Goal: Task Accomplishment & Management: Manage account settings

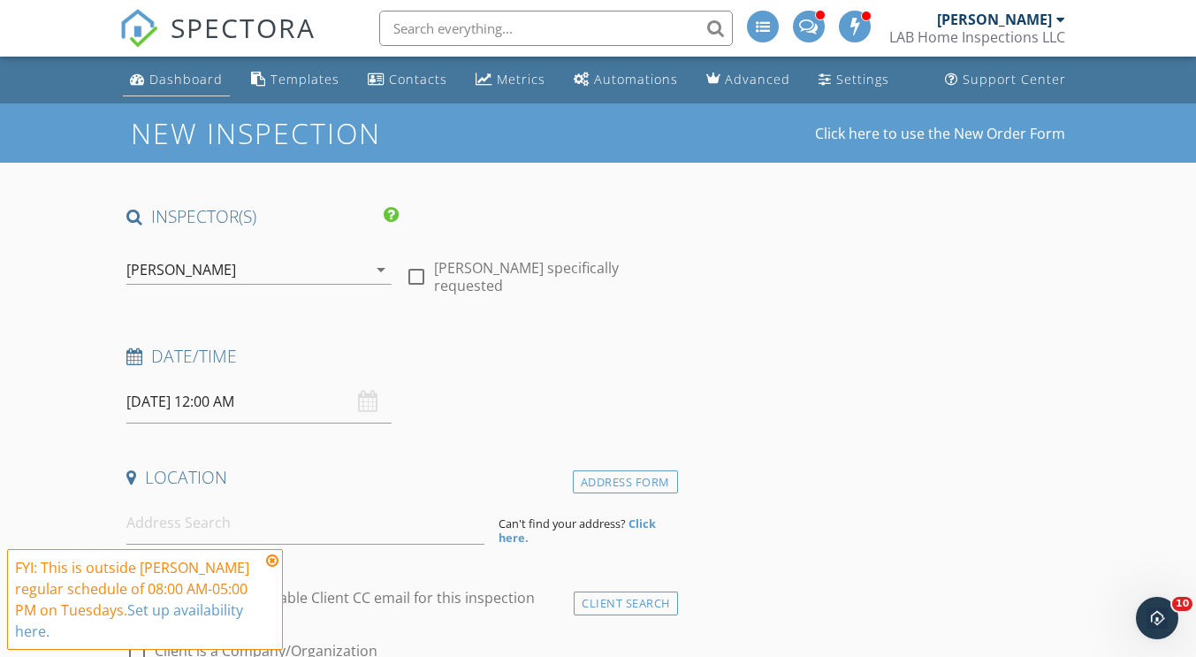
click at [186, 77] on div "Dashboard" at bounding box center [185, 79] width 73 height 17
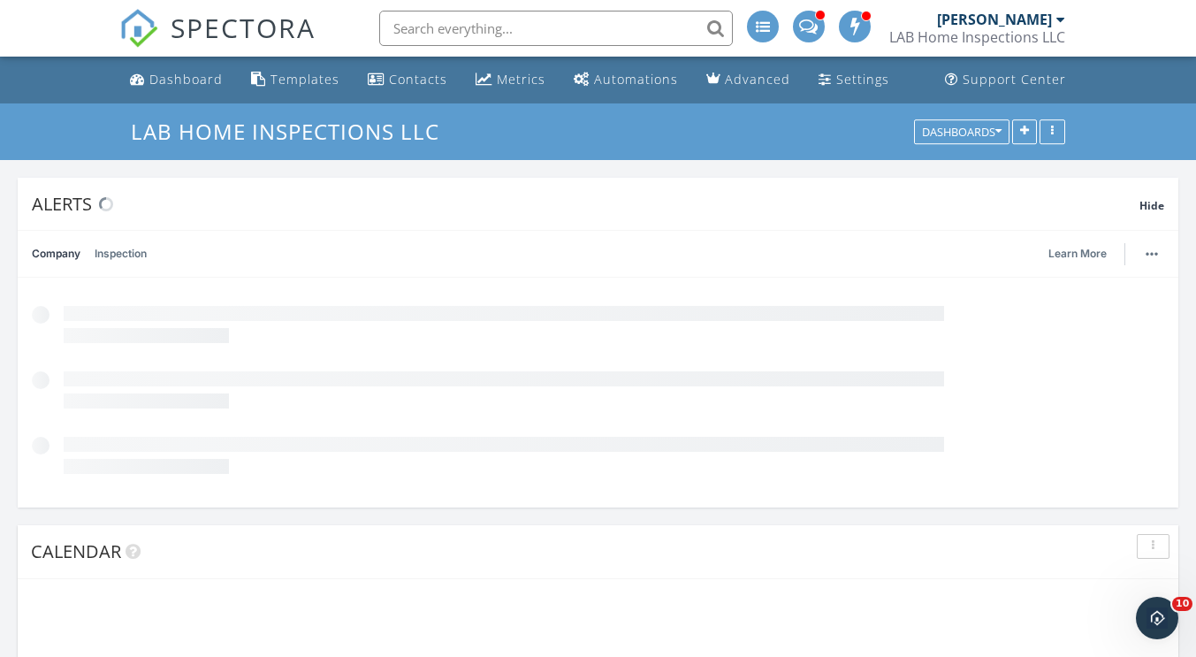
scroll to position [380, 375]
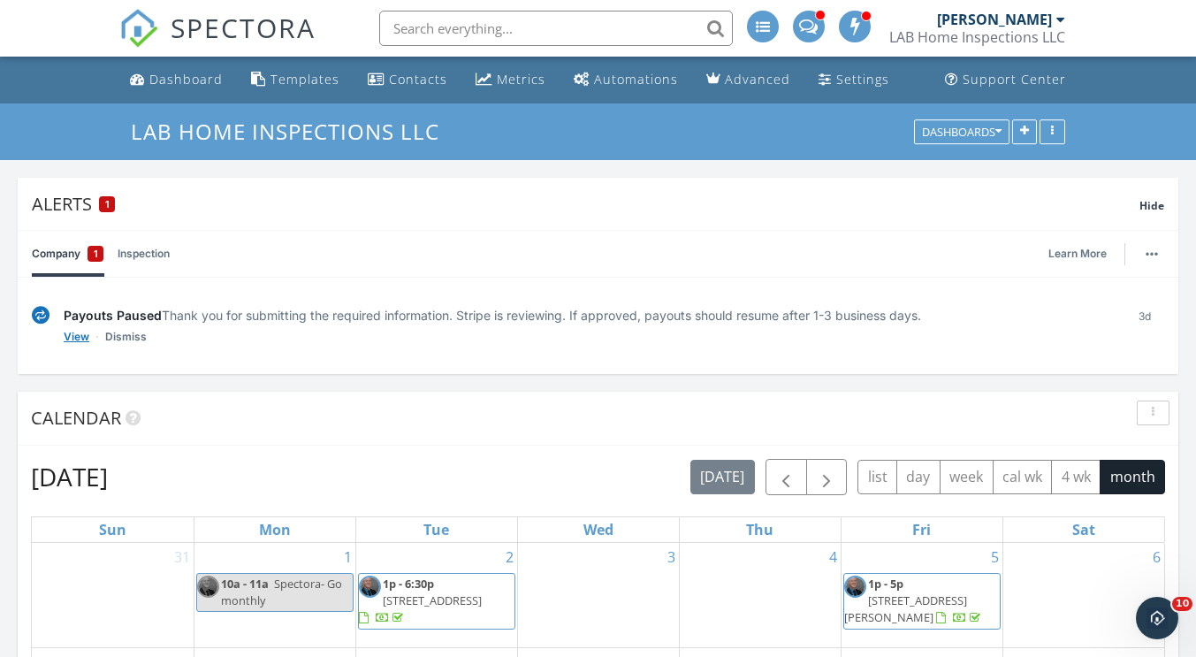
click at [72, 337] on link "View" at bounding box center [77, 337] width 26 height 18
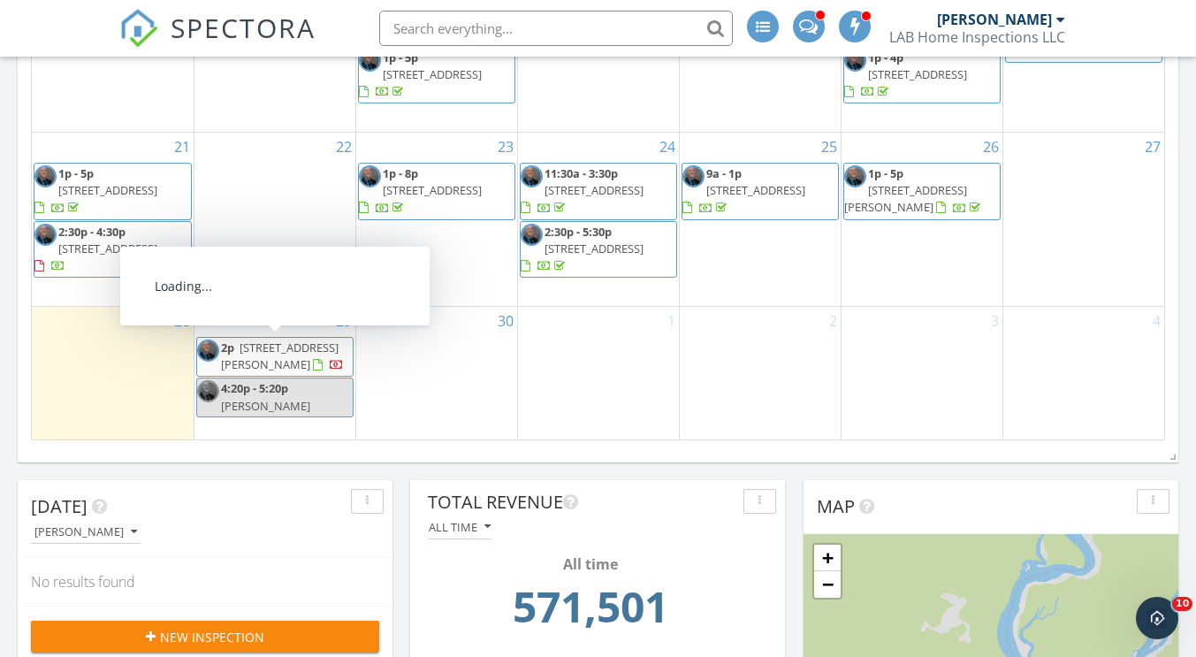
click at [277, 352] on span "287 Ridley St, Little River 29566" at bounding box center [280, 355] width 118 height 33
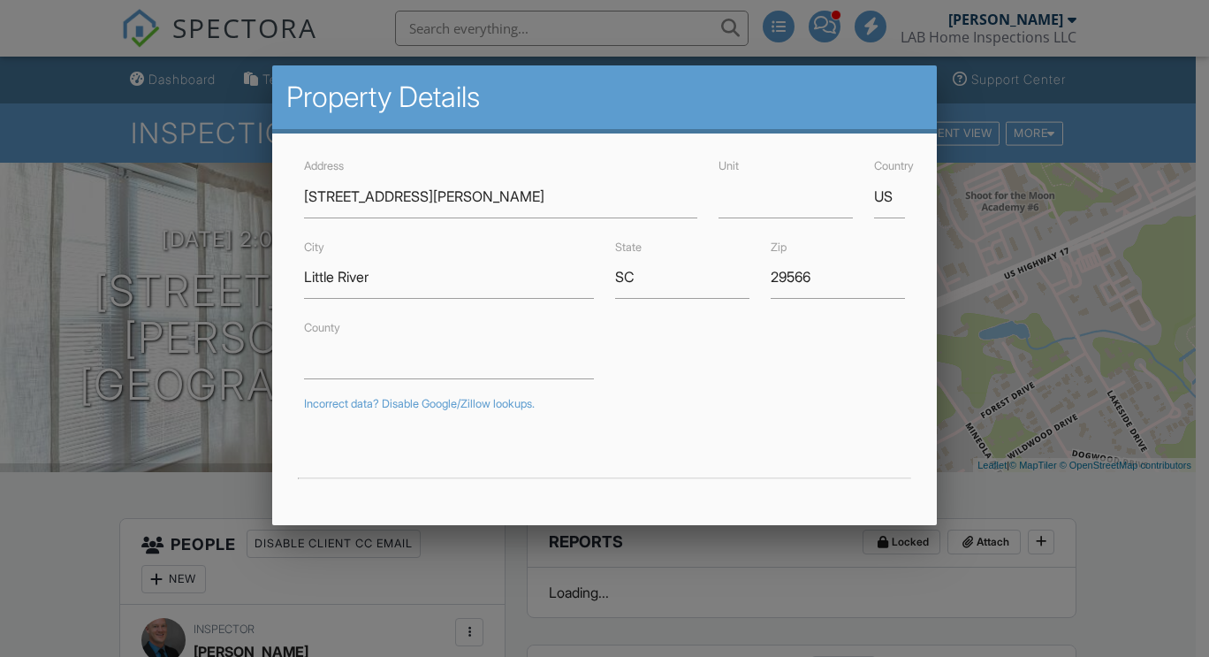
click at [390, 275] on input "Little River" at bounding box center [449, 276] width 290 height 43
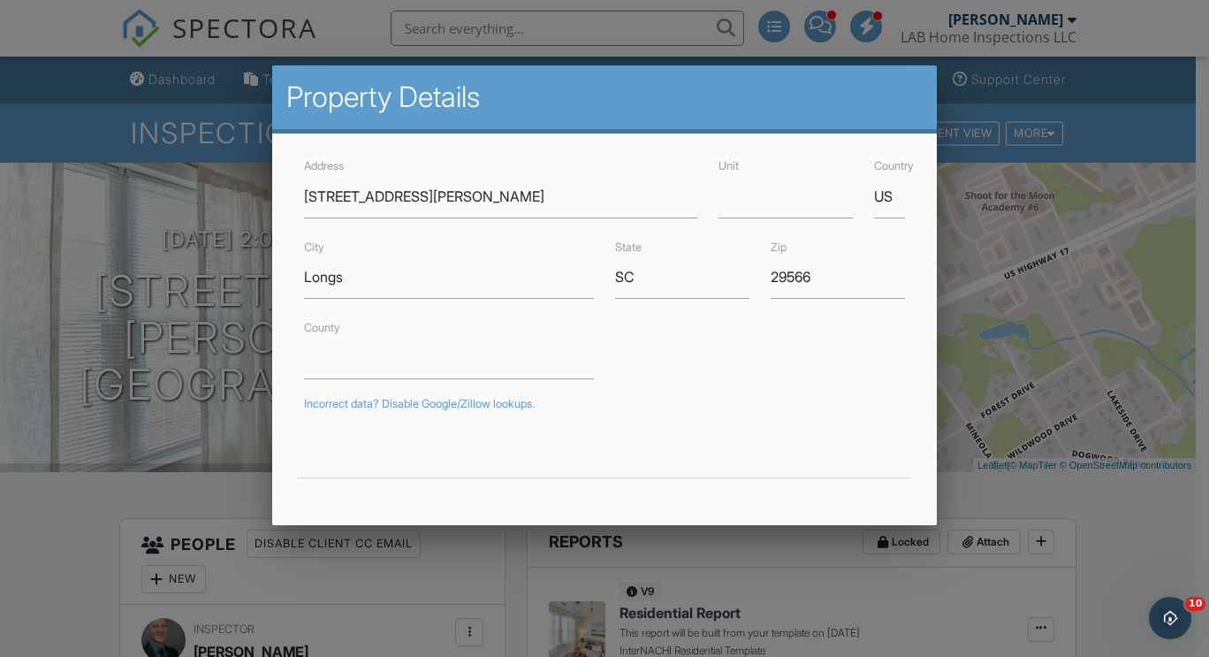
type input "Longs"
click at [824, 277] on input "29566" at bounding box center [838, 276] width 134 height 43
type input "29568"
type input "33.9272136"
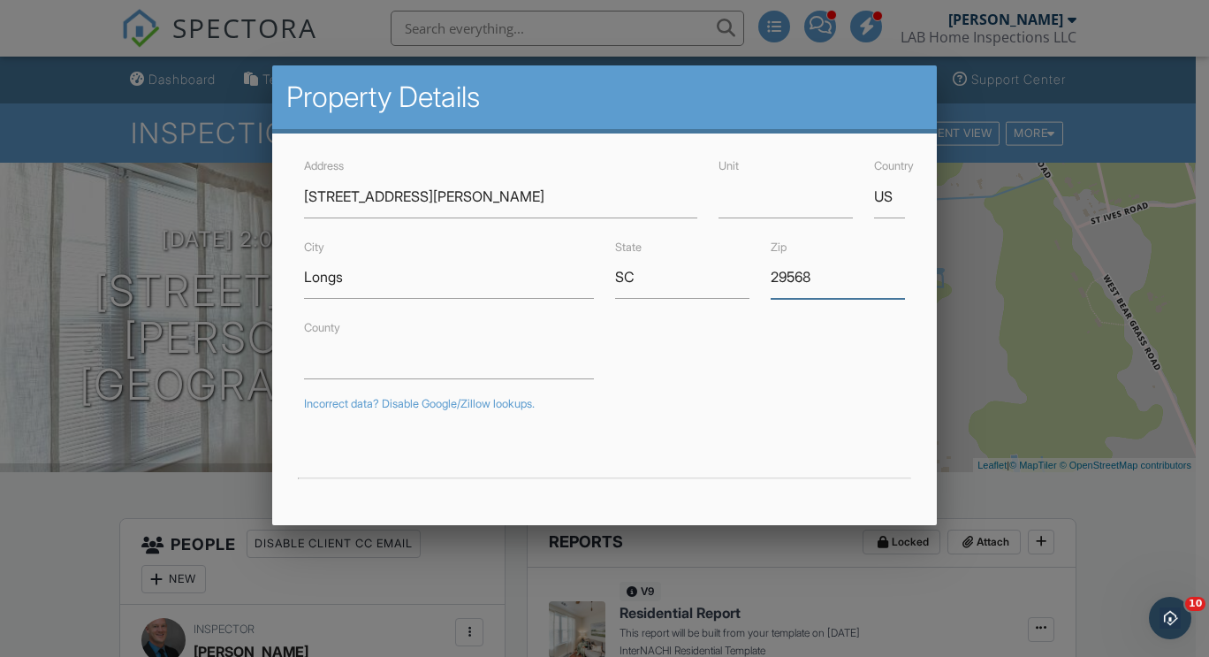
scroll to position [423, 0]
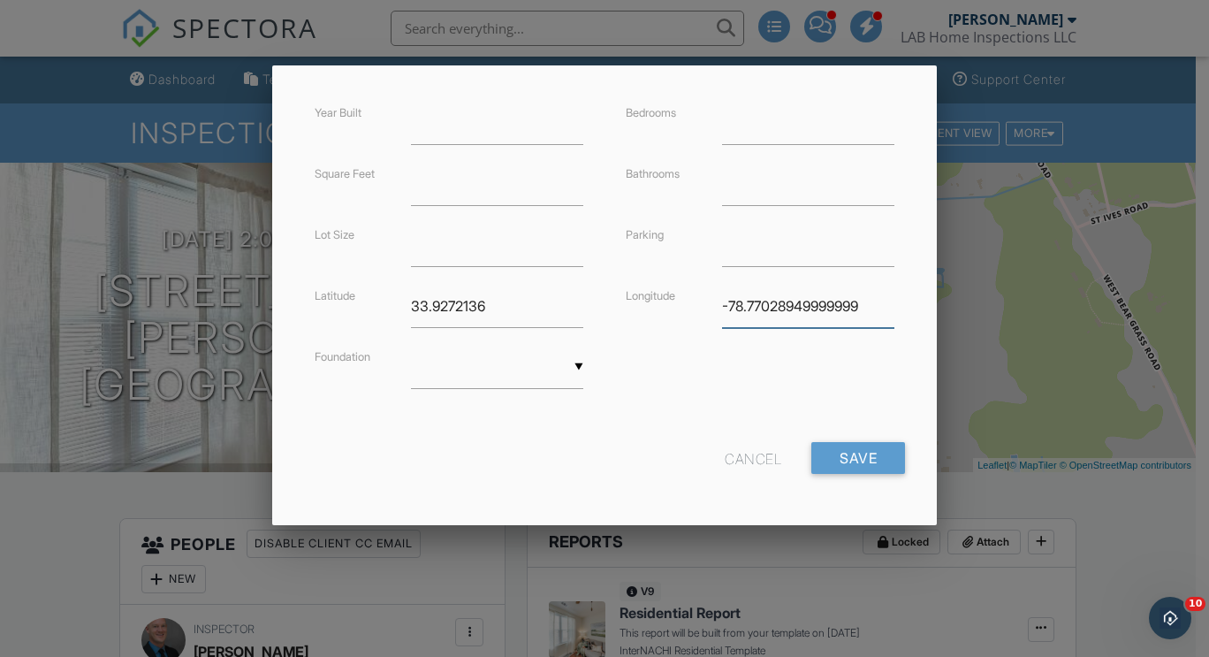
click at [859, 304] on input "-78.77028949999999" at bounding box center [808, 306] width 172 height 43
type input "-78.770289"
click at [505, 310] on input "33.9272136" at bounding box center [497, 306] width 172 height 43
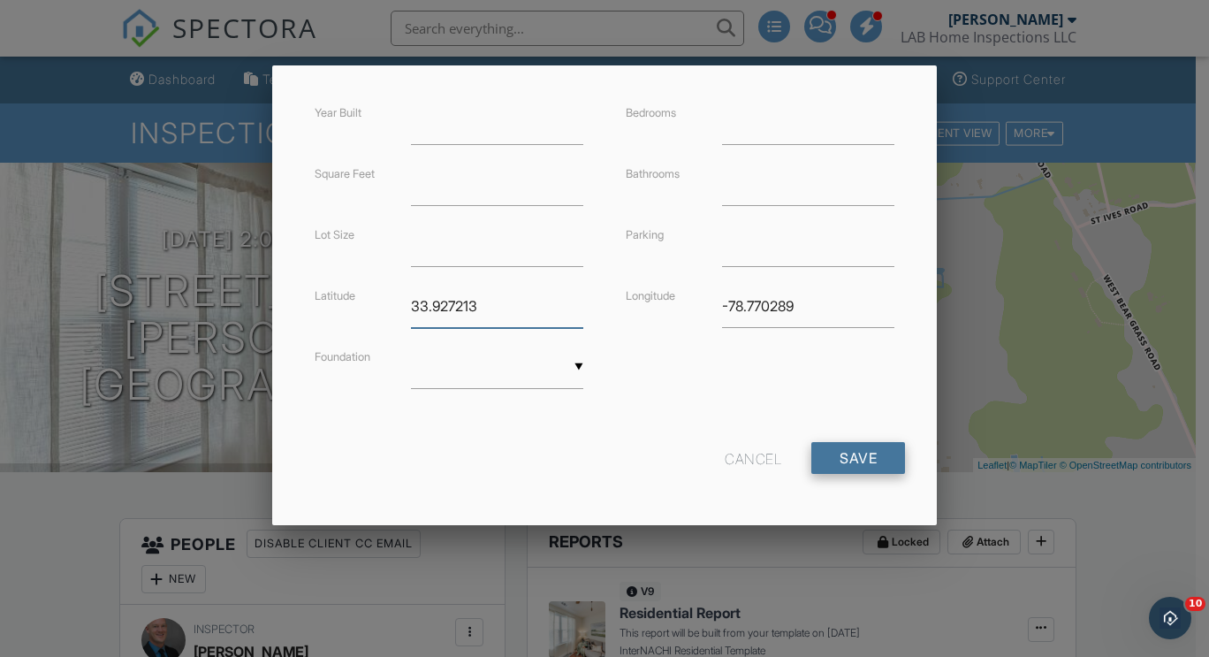
type input "33.927213"
click at [846, 449] on input "Save" at bounding box center [858, 458] width 94 height 32
